Goal: Task Accomplishment & Management: Use online tool/utility

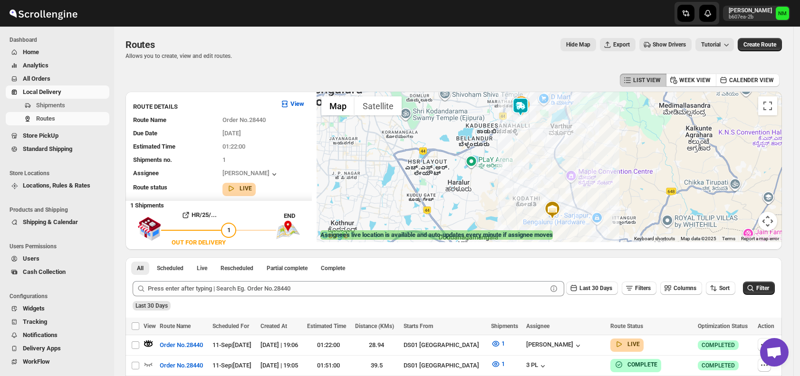
click at [79, 103] on span "Shipments" at bounding box center [71, 106] width 71 height 10
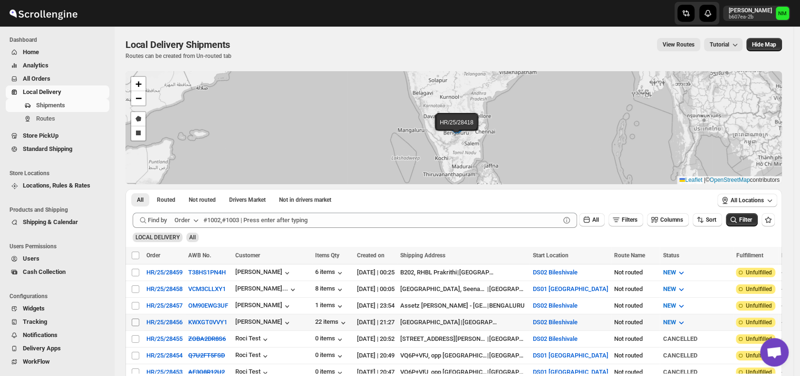
click at [132, 319] on input "Select shipment" at bounding box center [136, 323] width 8 height 8
checkbox input "true"
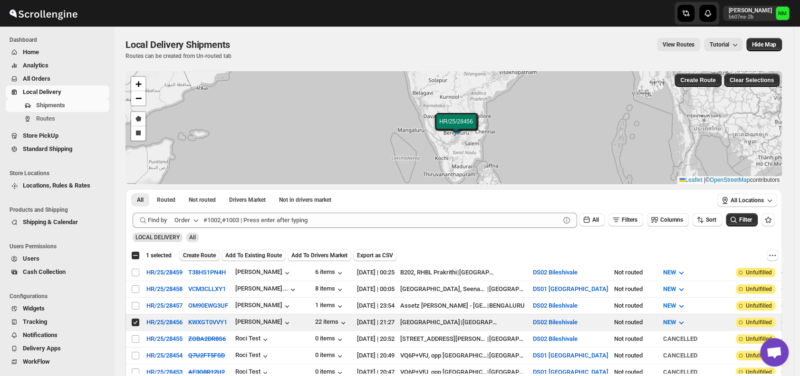
click at [199, 254] on span "Create Route" at bounding box center [199, 256] width 33 height 8
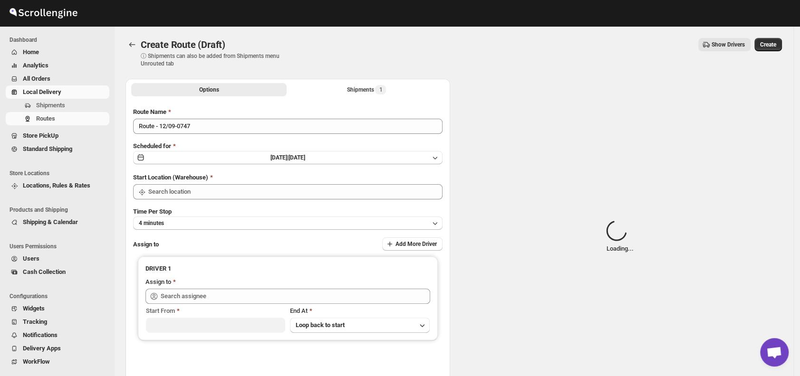
type input "DS02 Bileshivale"
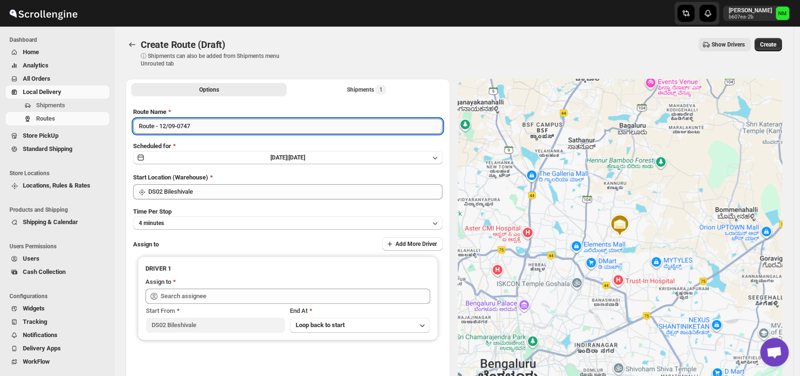
click at [222, 130] on input "Route - 12/09-0747" at bounding box center [287, 126] width 309 height 15
type input "R"
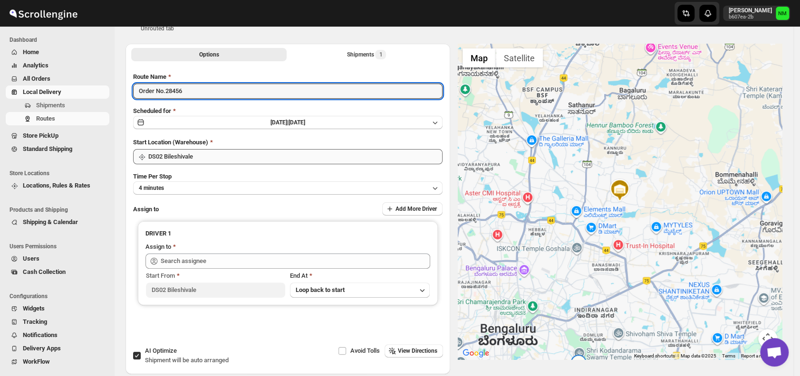
scroll to position [78, 0]
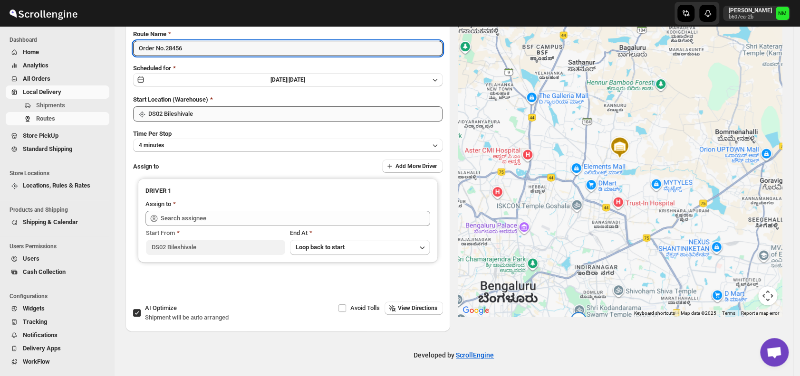
type input "Order No.28456"
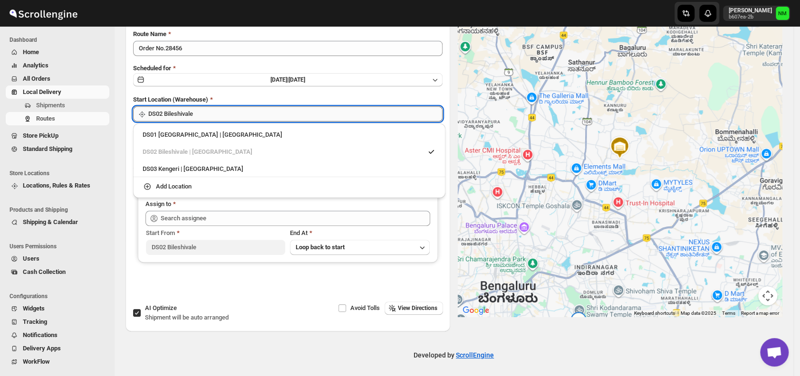
click at [215, 113] on input "DS02 Bileshivale" at bounding box center [295, 113] width 294 height 15
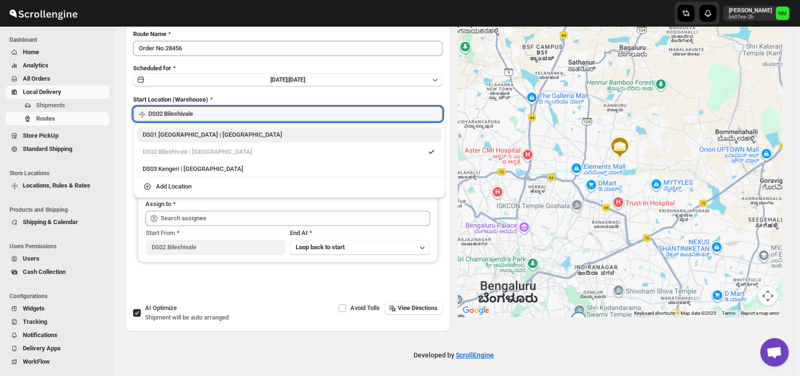
click at [154, 135] on div "DS01 [GEOGRAPHIC_DATA] | [GEOGRAPHIC_DATA]" at bounding box center [289, 135] width 293 height 10
type input "DS01 [GEOGRAPHIC_DATA]"
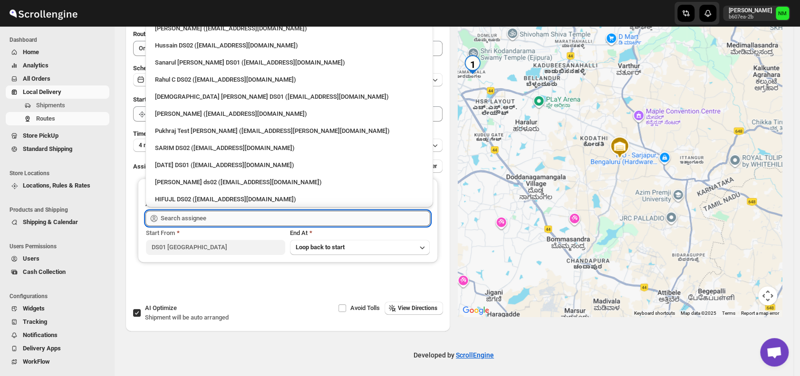
click at [192, 219] on input "text" at bounding box center [295, 218] width 269 height 15
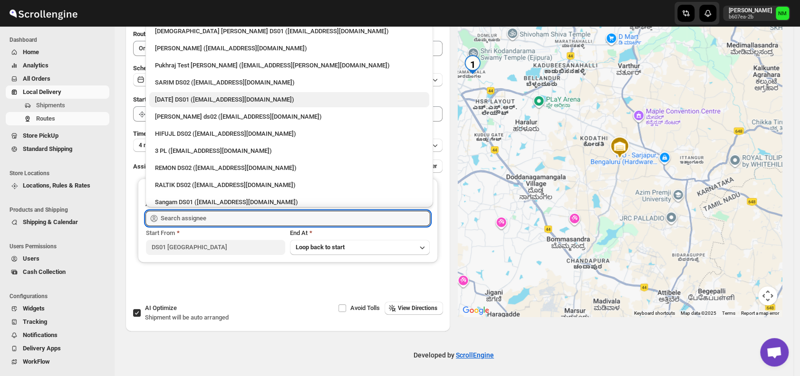
scroll to position [75, 0]
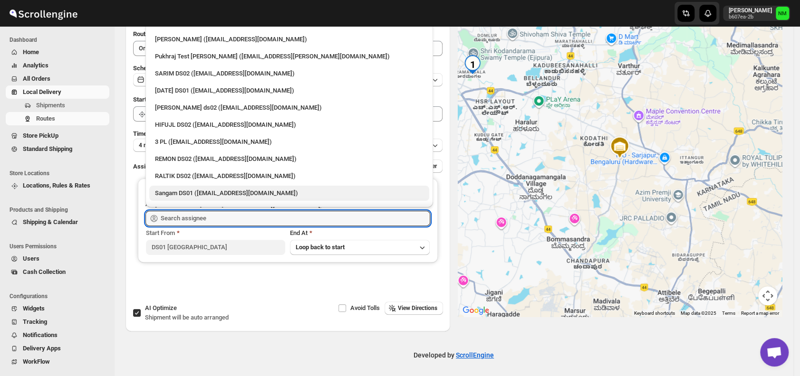
click at [180, 190] on div "Sangam DS01 ([EMAIL_ADDRESS][DOMAIN_NAME])" at bounding box center [289, 194] width 269 height 10
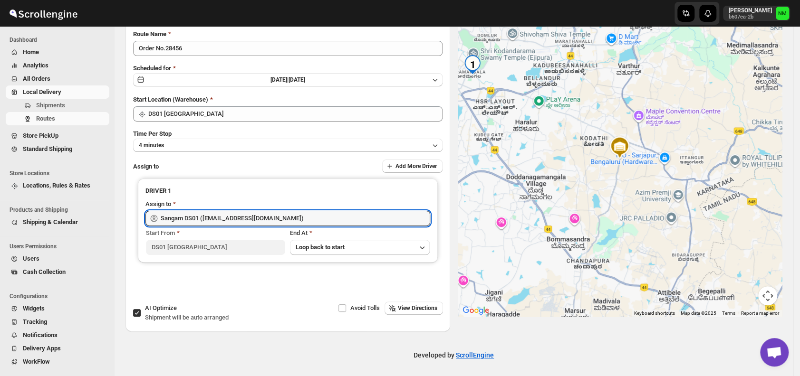
type input "Sangam DS01 ([EMAIL_ADDRESS][DOMAIN_NAME])"
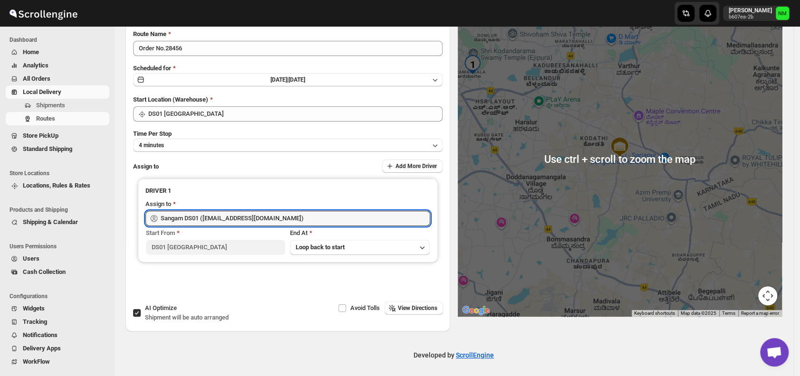
scroll to position [0, 0]
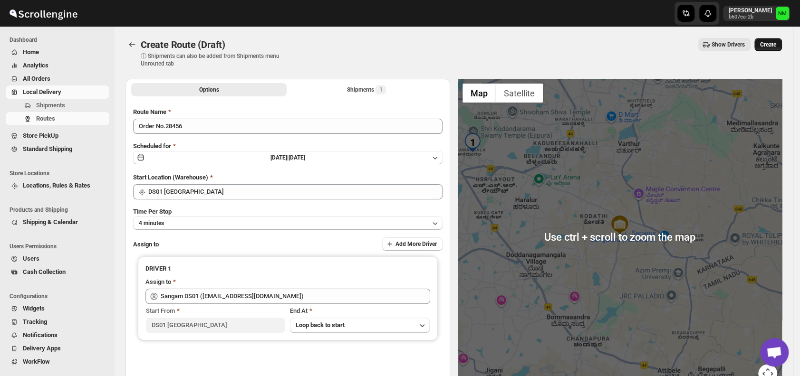
click at [776, 44] on span "Create" at bounding box center [768, 45] width 16 height 8
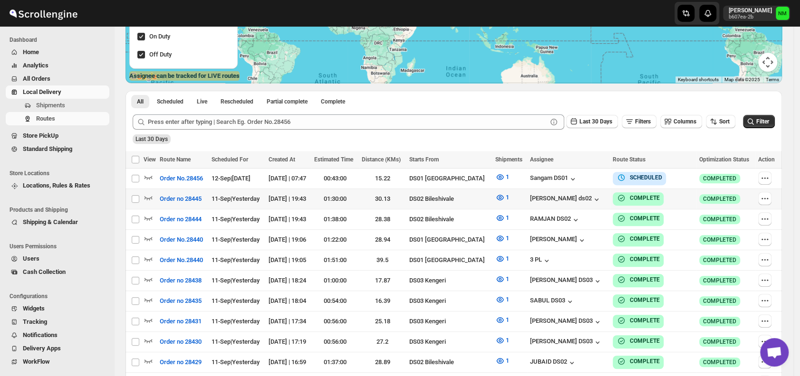
scroll to position [160, 0]
click at [770, 179] on icon "button" at bounding box center [765, 178] width 10 height 10
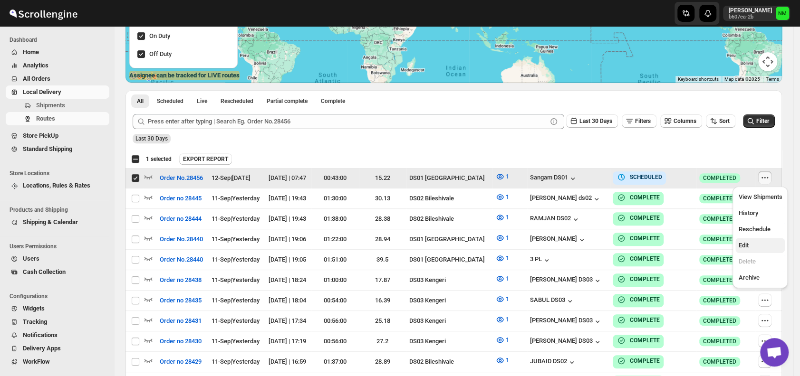
click at [753, 243] on span "Edit" at bounding box center [760, 246] width 44 height 10
checkbox input "false"
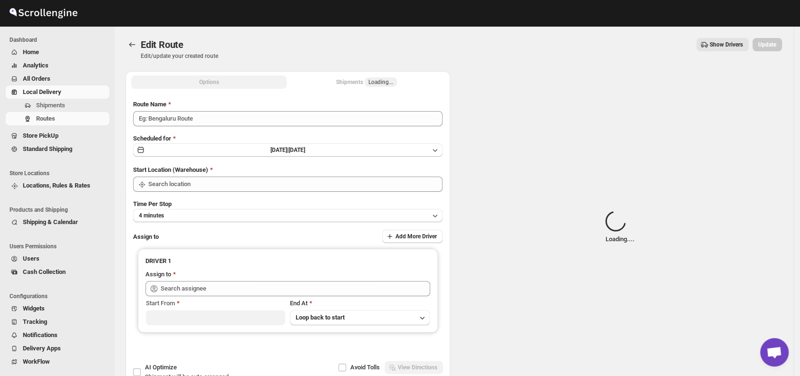
type input "Order No.28456"
type input "DS01 [GEOGRAPHIC_DATA]"
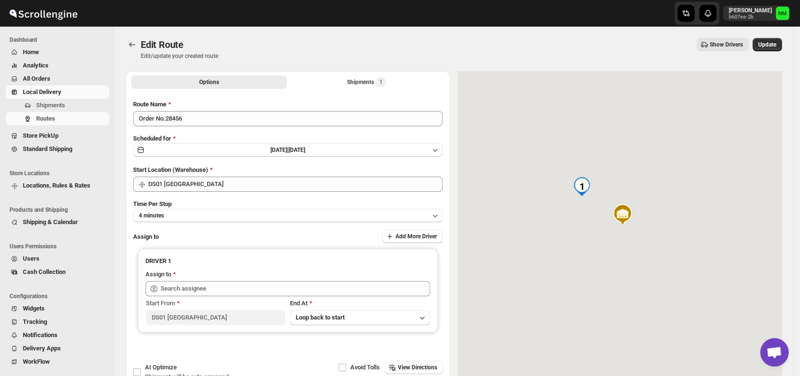
type input "Sangam DS01 ([EMAIL_ADDRESS][DOMAIN_NAME])"
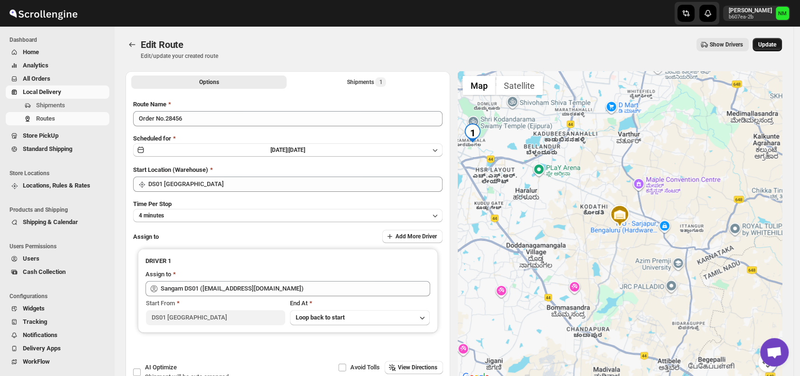
click at [772, 42] on span "Update" at bounding box center [767, 45] width 18 height 8
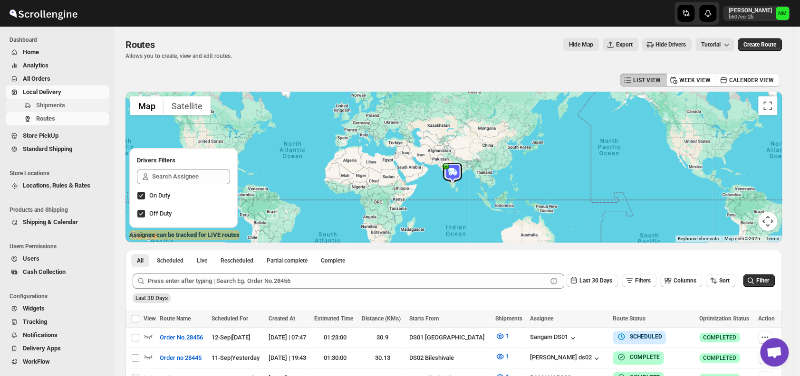
click at [72, 103] on span "Shipments" at bounding box center [71, 106] width 71 height 10
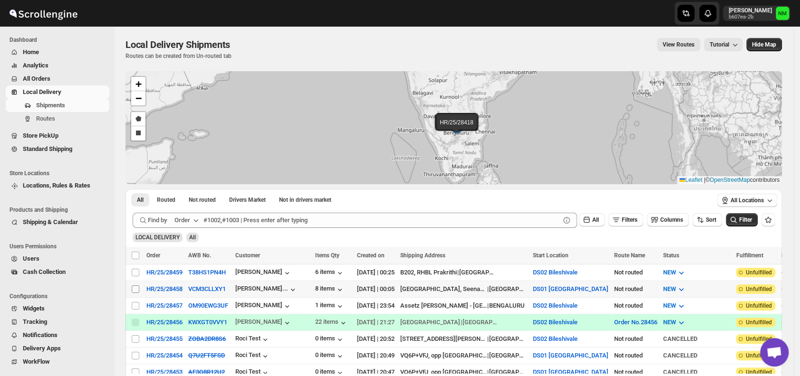
click at [134, 289] on input "Select shipment" at bounding box center [136, 290] width 8 height 8
checkbox input "true"
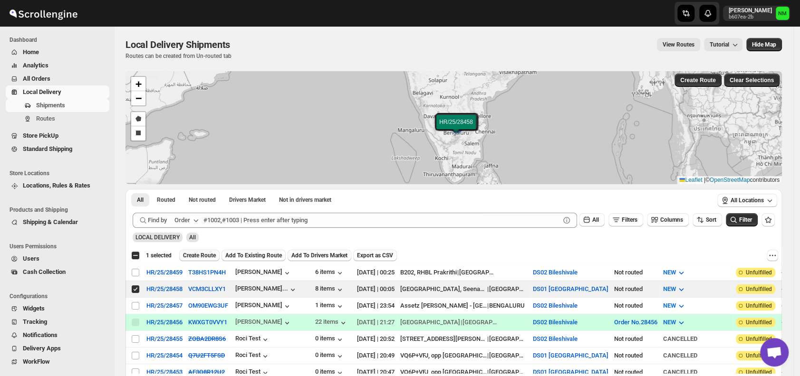
click at [191, 257] on span "Create Route" at bounding box center [199, 256] width 33 height 8
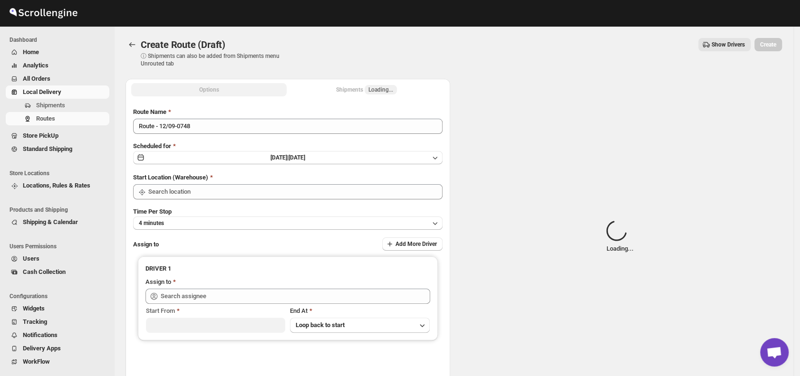
type input "DS01 [GEOGRAPHIC_DATA]"
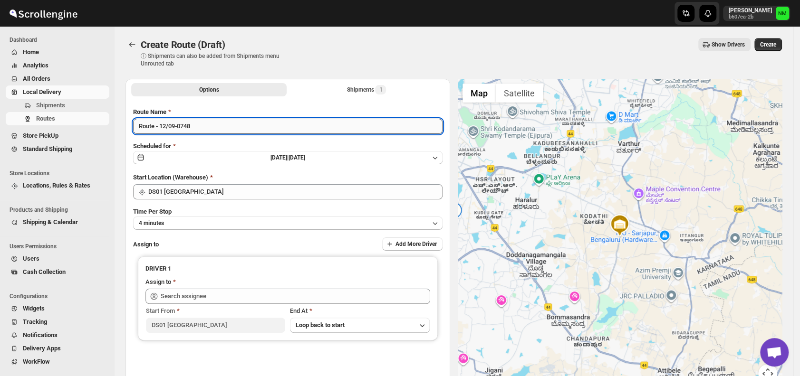
click at [212, 129] on input "Route - 12/09-0748" at bounding box center [287, 126] width 309 height 15
type input "R"
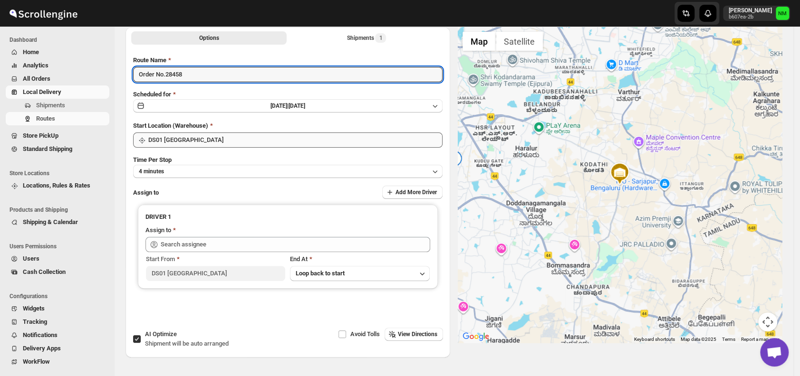
scroll to position [59, 0]
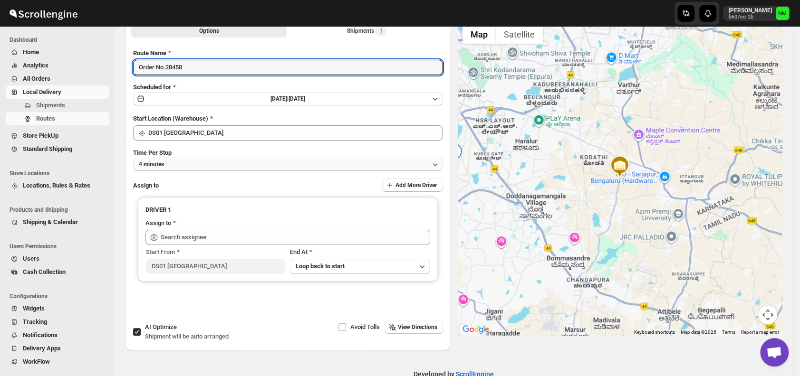
type input "Order No.28458"
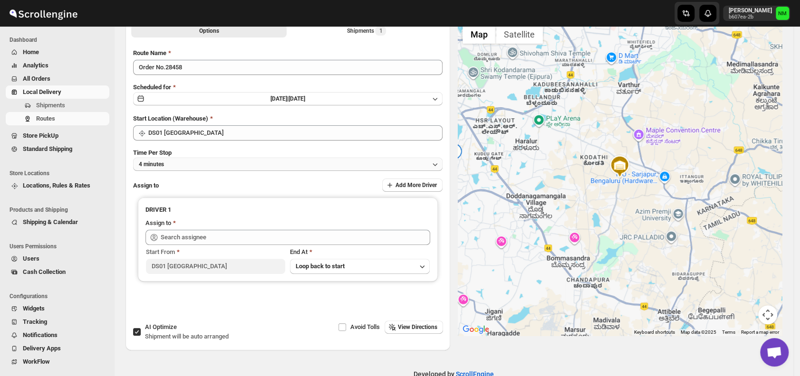
click at [194, 165] on button "4 minutes" at bounding box center [287, 164] width 309 height 13
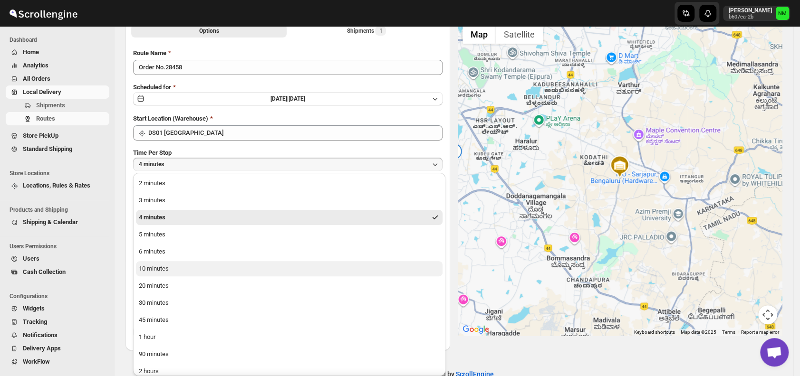
click at [191, 266] on button "10 minutes" at bounding box center [289, 268] width 307 height 15
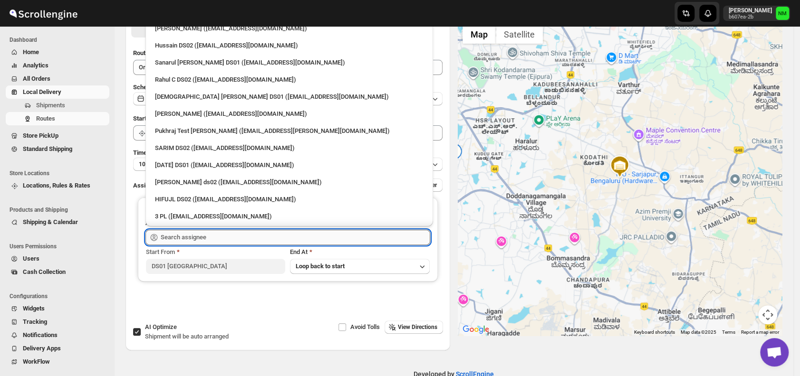
click at [223, 238] on input "text" at bounding box center [295, 237] width 269 height 15
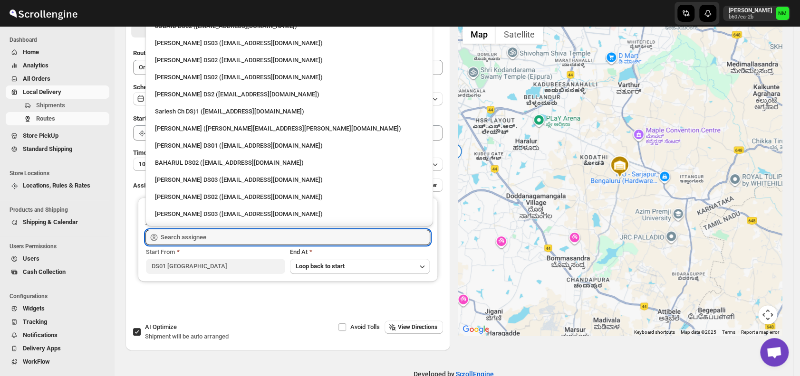
scroll to position [285, 0]
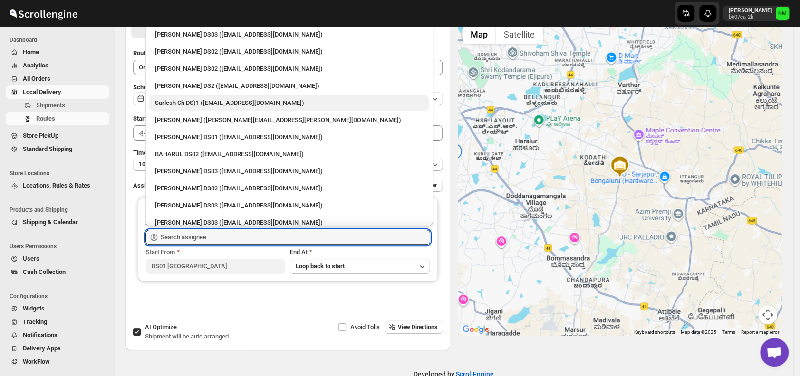
click at [183, 106] on div "Sarlesh Ch DS)1 ([EMAIL_ADDRESS][DOMAIN_NAME])" at bounding box center [289, 103] width 269 height 10
type input "Sarlesh Ch DS)1 ([EMAIL_ADDRESS][DOMAIN_NAME])"
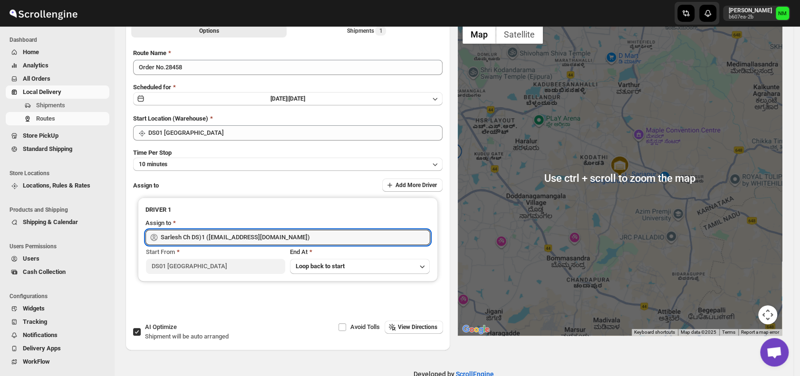
scroll to position [0, 0]
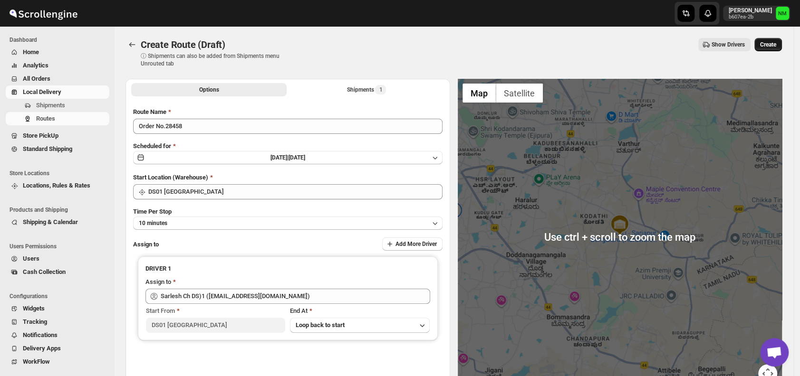
click at [773, 47] on span "Create" at bounding box center [768, 45] width 16 height 8
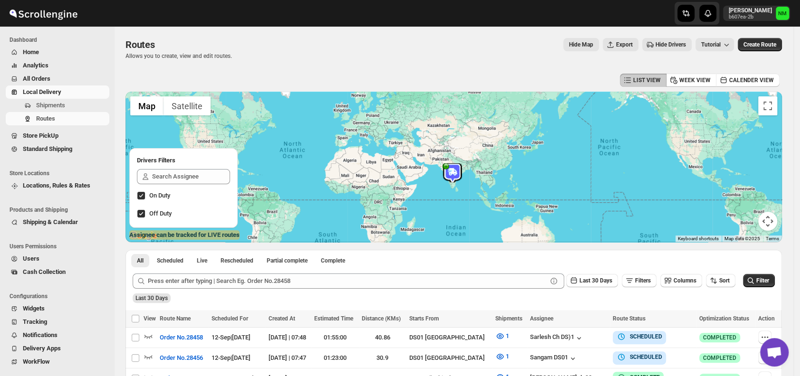
click at [30, 259] on span "Users" at bounding box center [31, 258] width 17 height 7
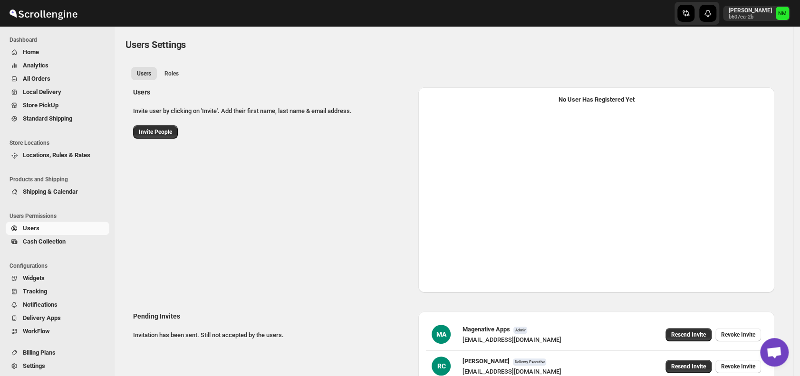
select select "637b767fbaab0276b10c91d5"
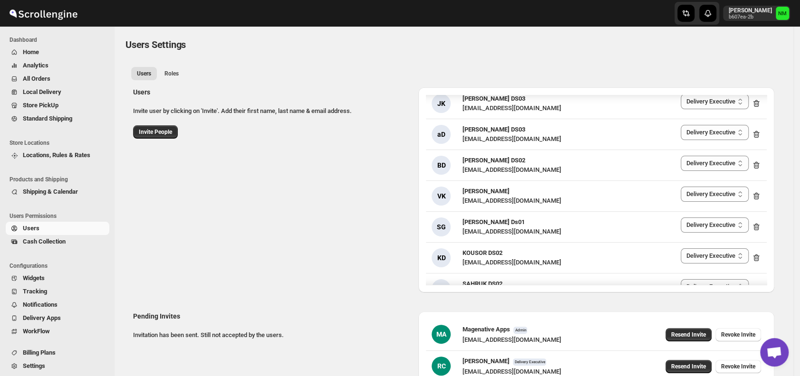
scroll to position [873, 0]
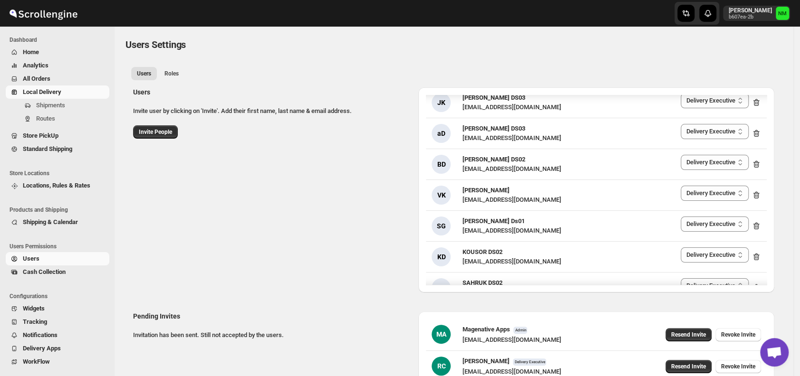
click at [49, 91] on span "Local Delivery" at bounding box center [42, 91] width 38 height 7
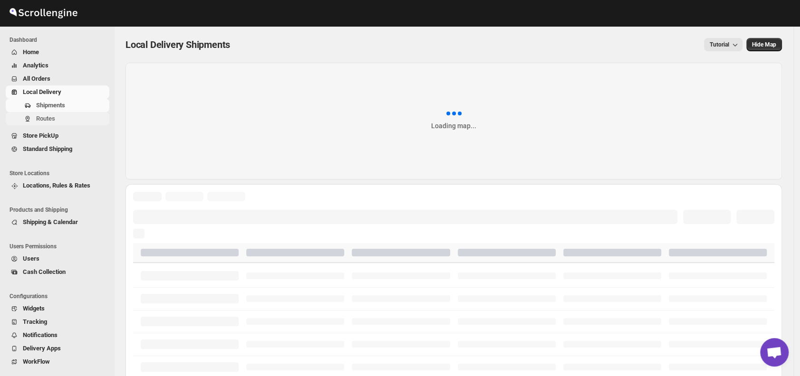
click at [46, 121] on span "Routes" at bounding box center [45, 118] width 19 height 7
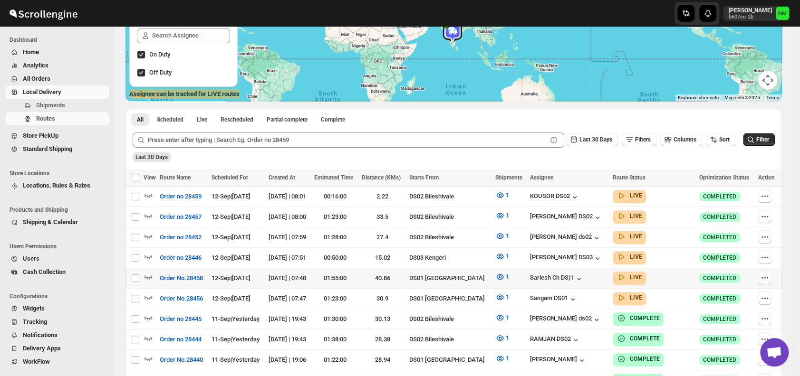
scroll to position [183, 0]
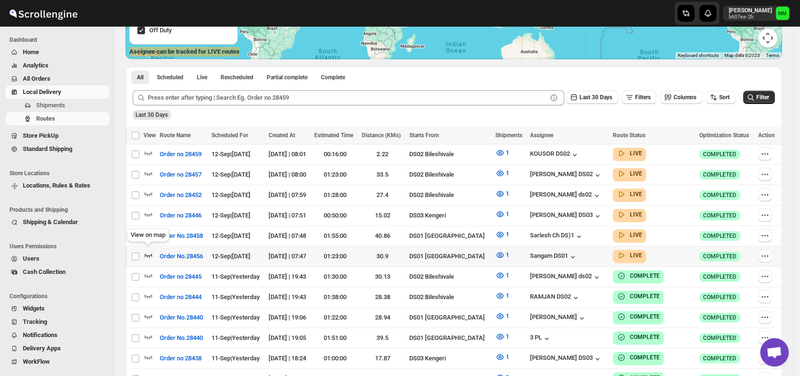
click at [150, 250] on icon "button" at bounding box center [149, 255] width 10 height 10
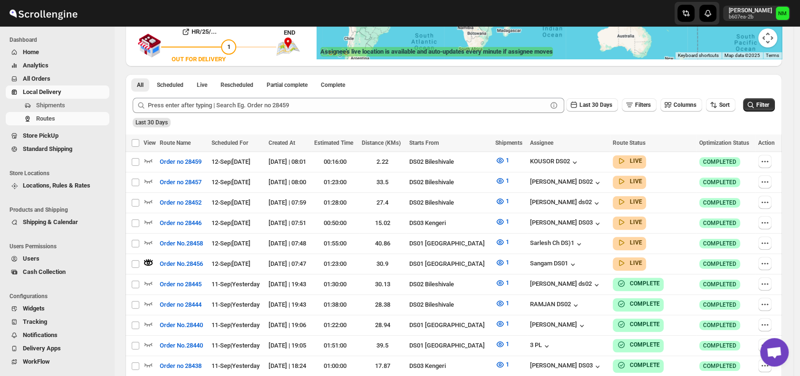
scroll to position [0, 0]
